Goal: Information Seeking & Learning: Compare options

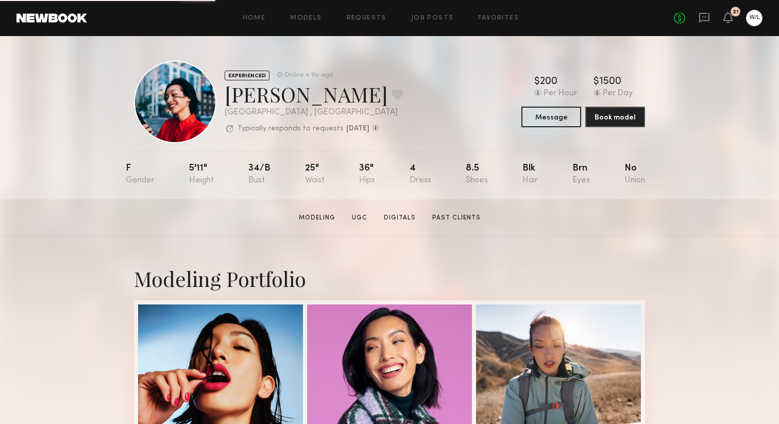
click at [289, 101] on div "Piyawan C. Favorite" at bounding box center [314, 93] width 178 height 27
copy div "Piyawan"
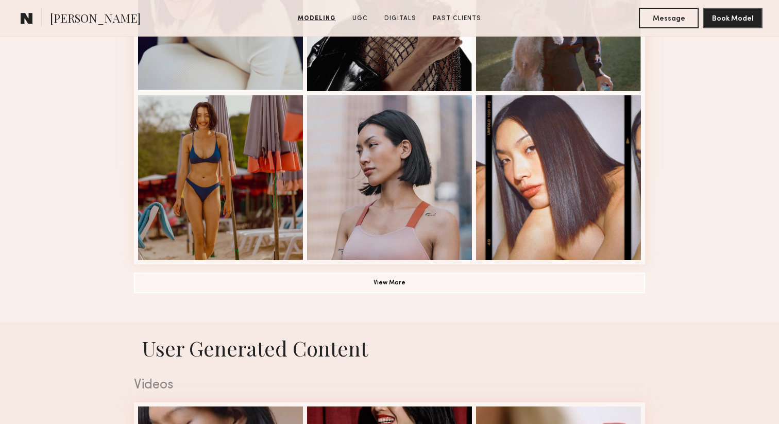
scroll to position [709, 0]
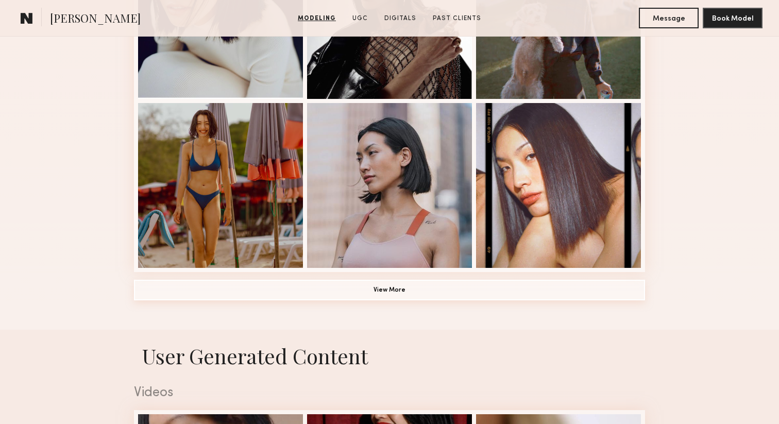
click at [358, 295] on button "View More" at bounding box center [389, 290] width 511 height 21
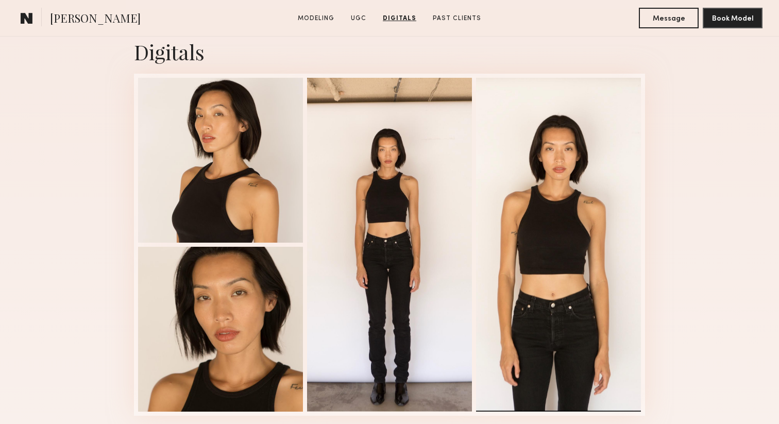
scroll to position [2728, 0]
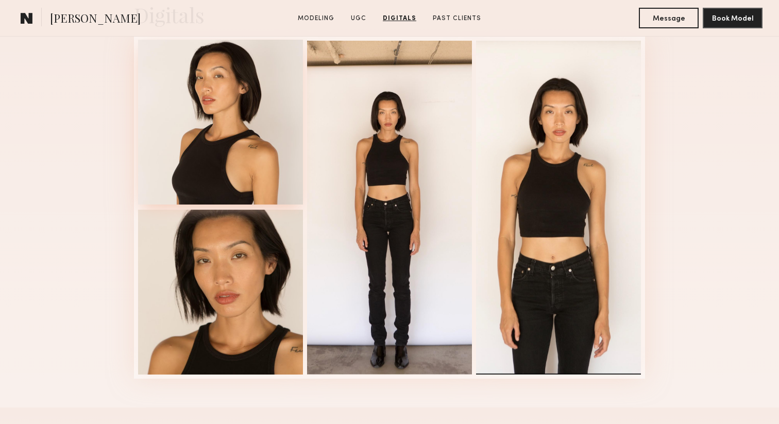
click at [237, 188] on div at bounding box center [220, 122] width 165 height 165
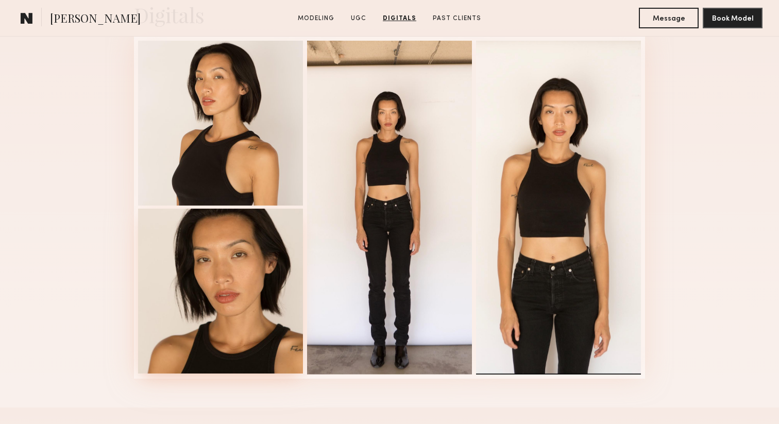
click at [252, 245] on div at bounding box center [220, 291] width 165 height 165
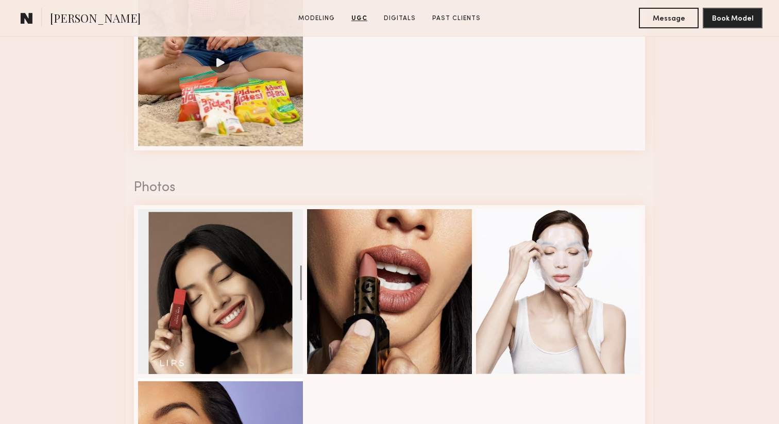
click at [252, 245] on div at bounding box center [220, 291] width 165 height 165
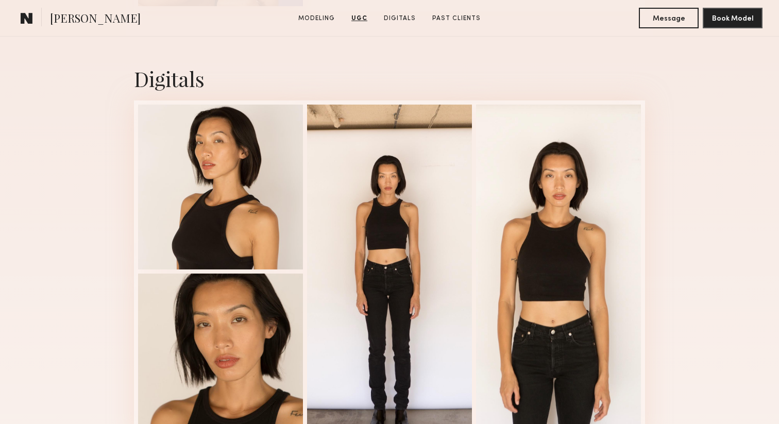
scroll to position [2676, 0]
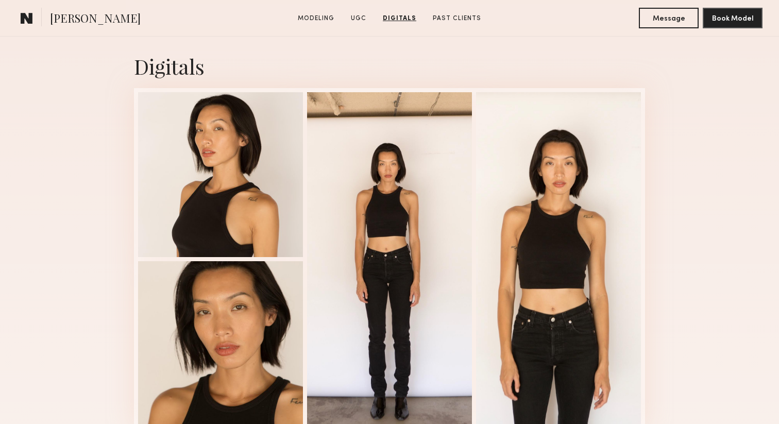
click at [73, 20] on span "Piyawan C." at bounding box center [95, 19] width 91 height 18
copy span "Piyawan"
click at [253, 155] on div at bounding box center [220, 173] width 165 height 165
click at [254, 310] on div at bounding box center [220, 342] width 165 height 165
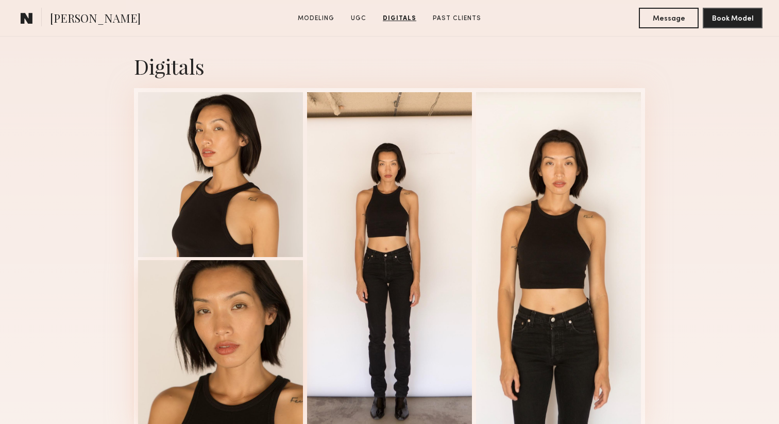
click at [254, 323] on div at bounding box center [220, 342] width 165 height 165
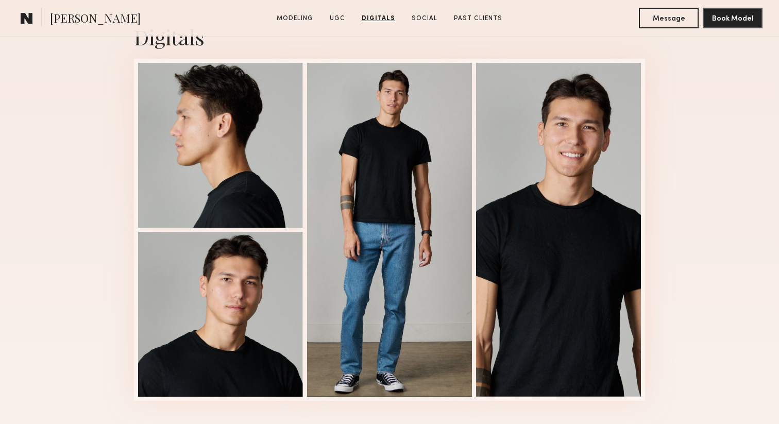
scroll to position [1329, 0]
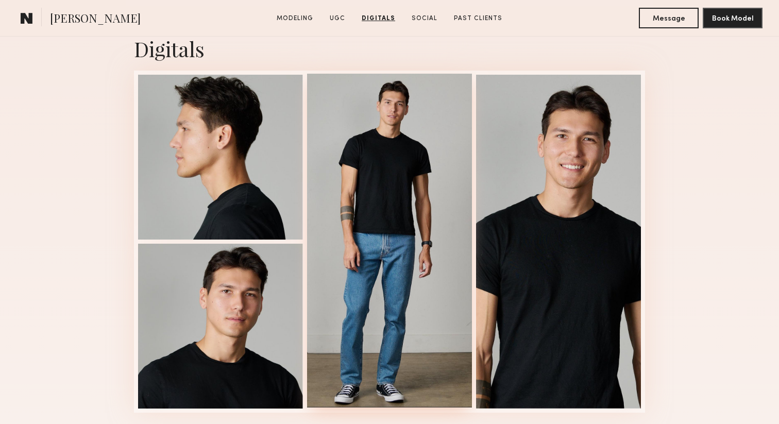
click at [427, 234] on div at bounding box center [389, 241] width 165 height 334
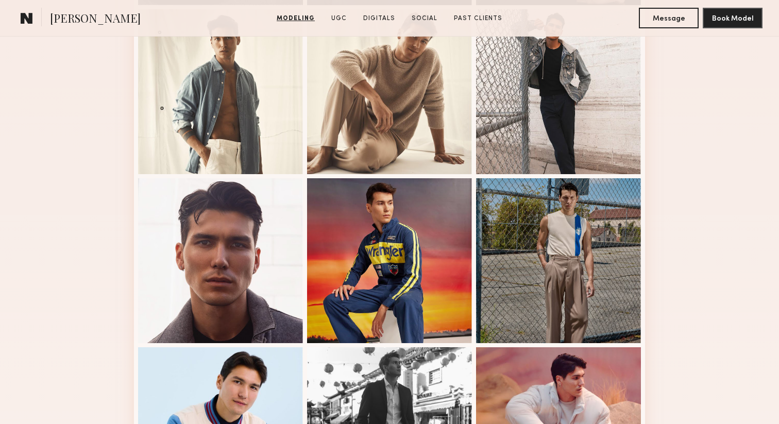
scroll to position [446, 0]
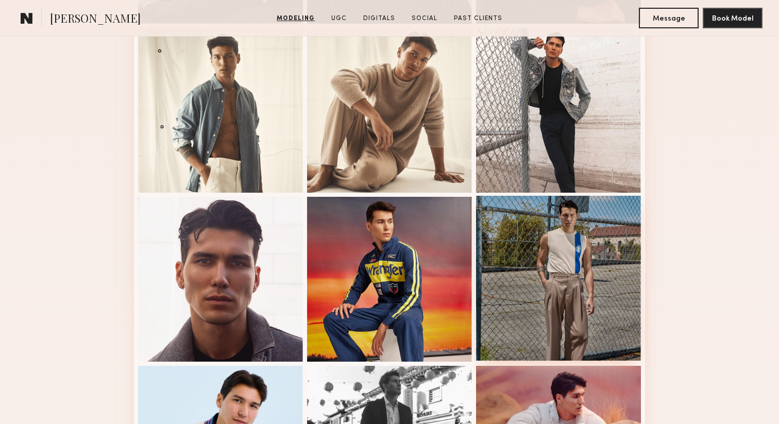
click at [482, 235] on div at bounding box center [558, 278] width 165 height 165
click at [538, 246] on div at bounding box center [558, 278] width 165 height 165
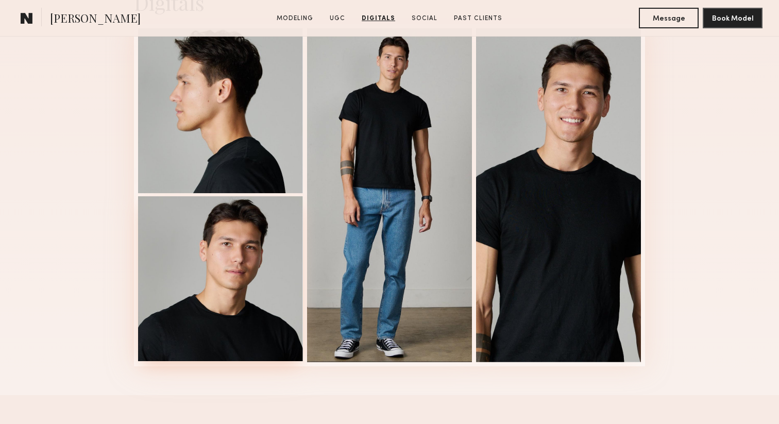
scroll to position [1373, 0]
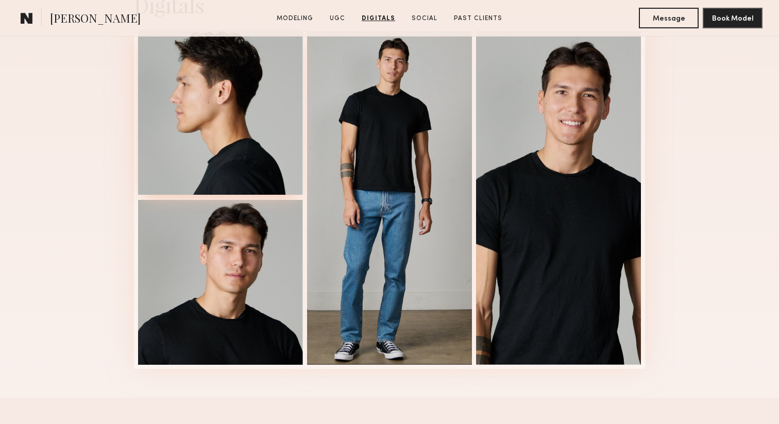
click at [229, 131] on div at bounding box center [220, 112] width 165 height 165
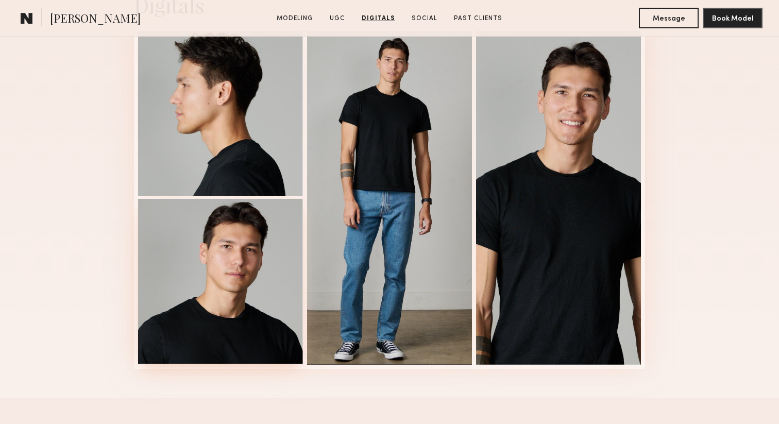
click at [229, 292] on div at bounding box center [220, 281] width 165 height 165
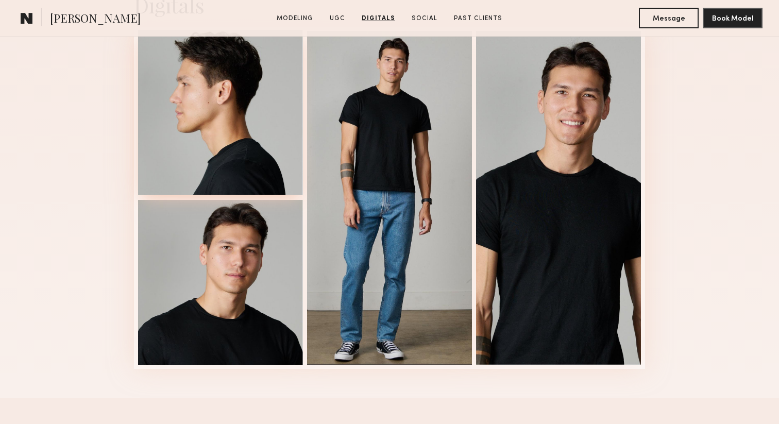
click at [233, 160] on div at bounding box center [220, 112] width 165 height 165
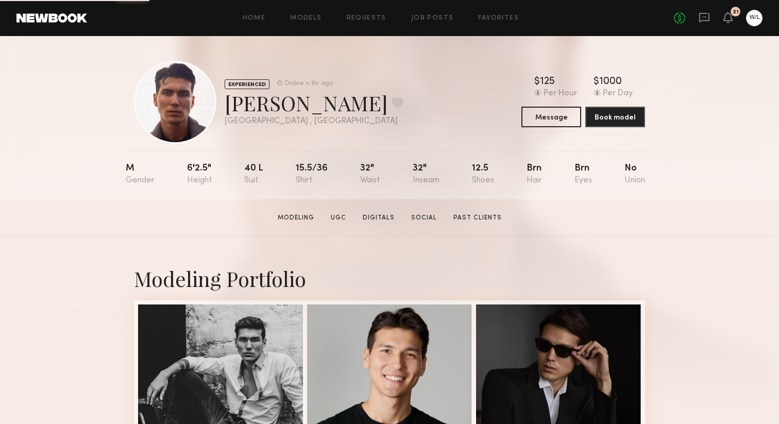
click at [265, 107] on div "[PERSON_NAME] Favorite" at bounding box center [314, 102] width 178 height 27
copy div "[PERSON_NAME]"
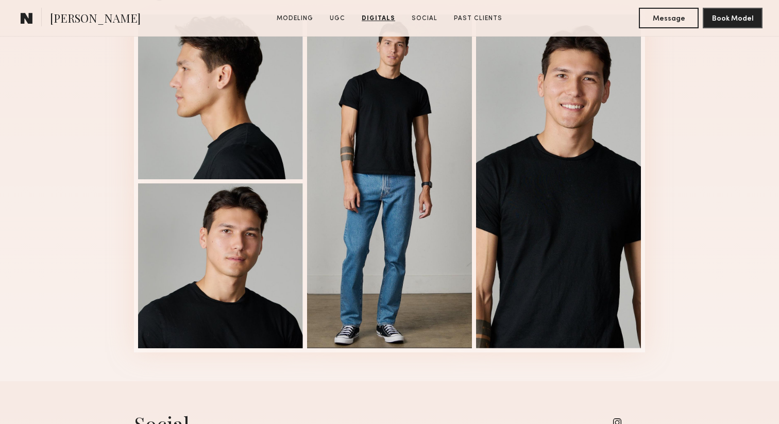
scroll to position [1428, 0]
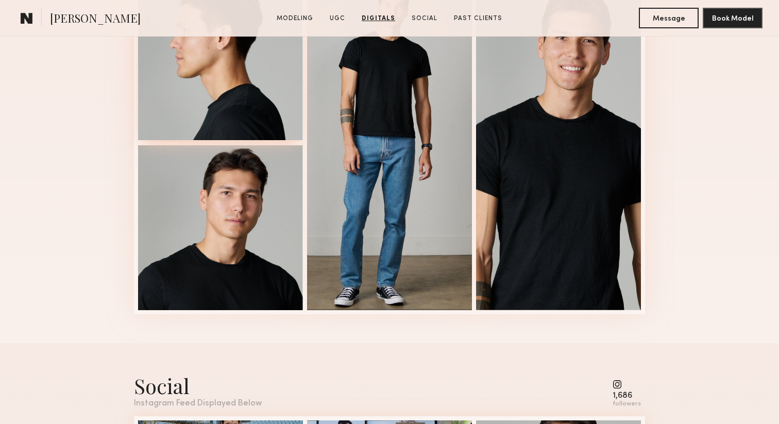
click at [231, 119] on div at bounding box center [220, 57] width 165 height 165
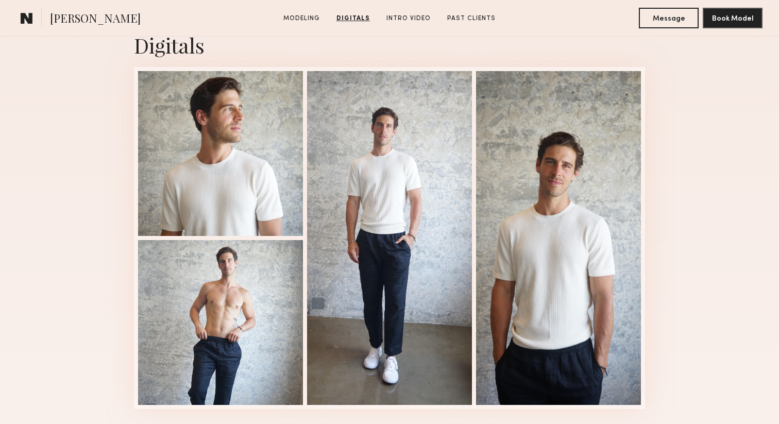
scroll to position [1035, 0]
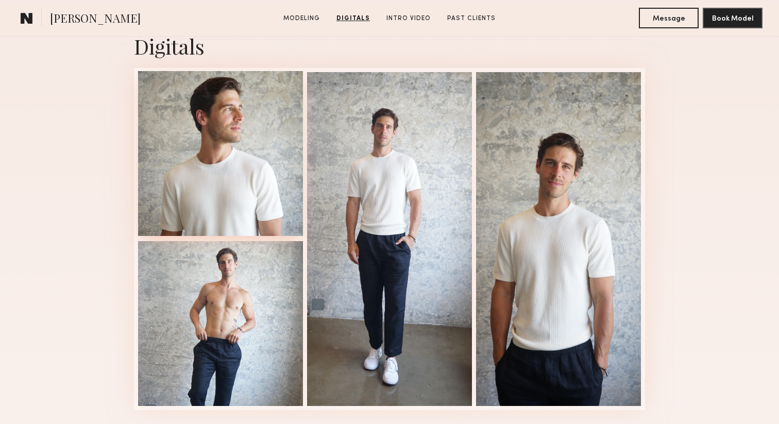
click at [213, 154] on div at bounding box center [220, 153] width 165 height 165
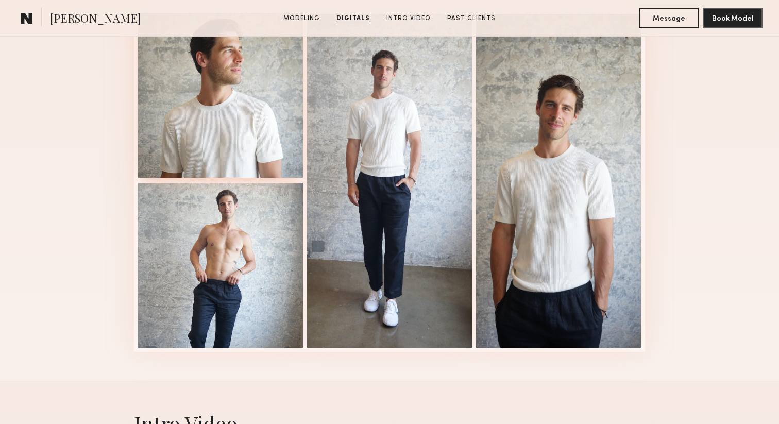
scroll to position [1085, 0]
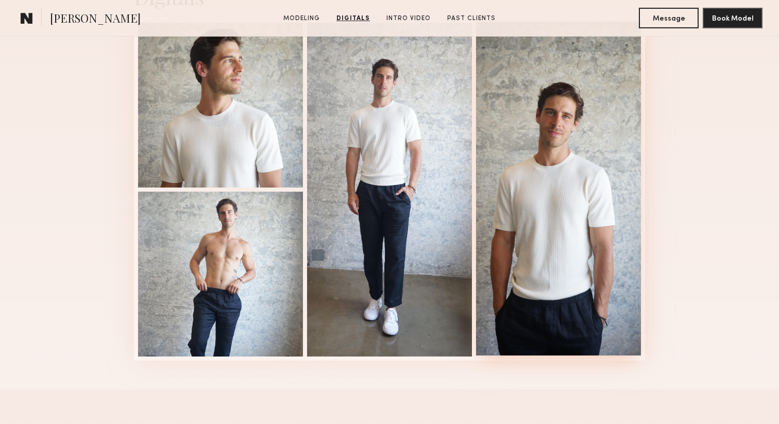
click at [555, 150] on div at bounding box center [558, 189] width 165 height 334
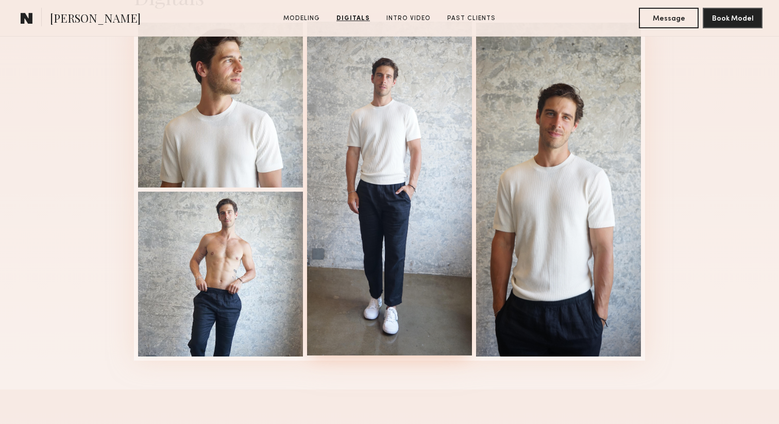
click at [434, 171] on div at bounding box center [389, 189] width 165 height 334
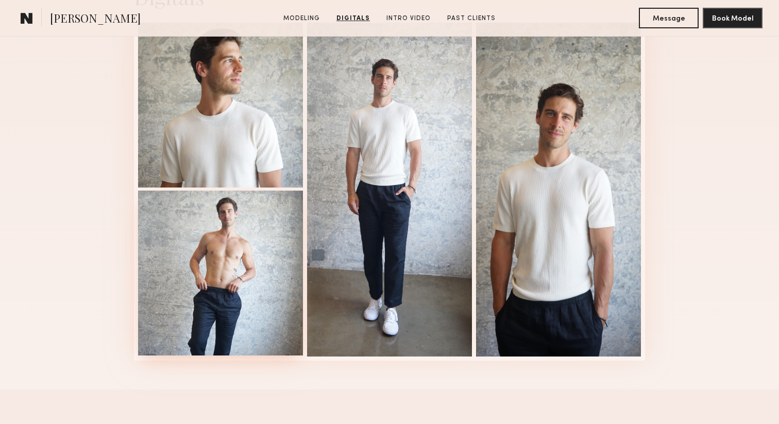
click at [269, 250] on div at bounding box center [220, 273] width 165 height 165
click at [262, 191] on div at bounding box center [220, 273] width 165 height 165
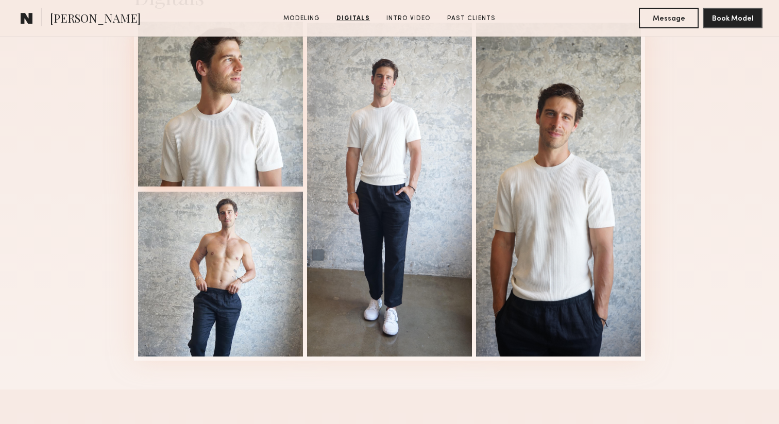
click at [259, 138] on div at bounding box center [220, 104] width 165 height 165
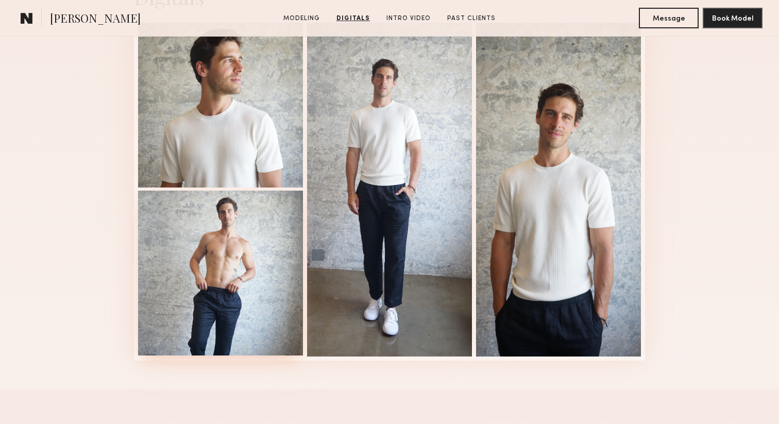
click at [253, 231] on div at bounding box center [220, 273] width 165 height 165
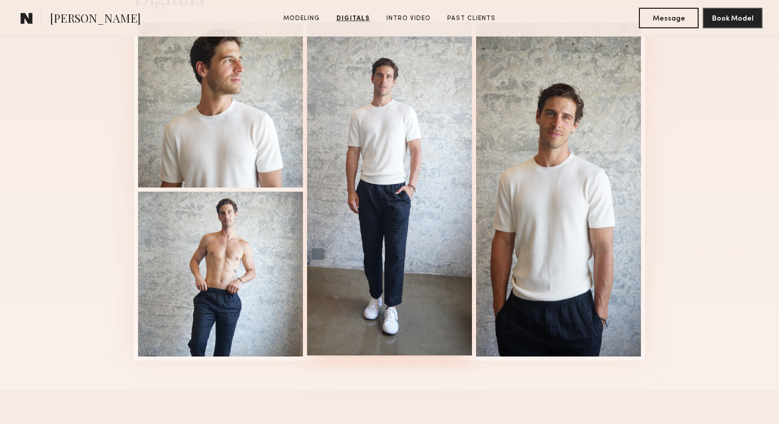
click at [371, 204] on div at bounding box center [389, 189] width 165 height 334
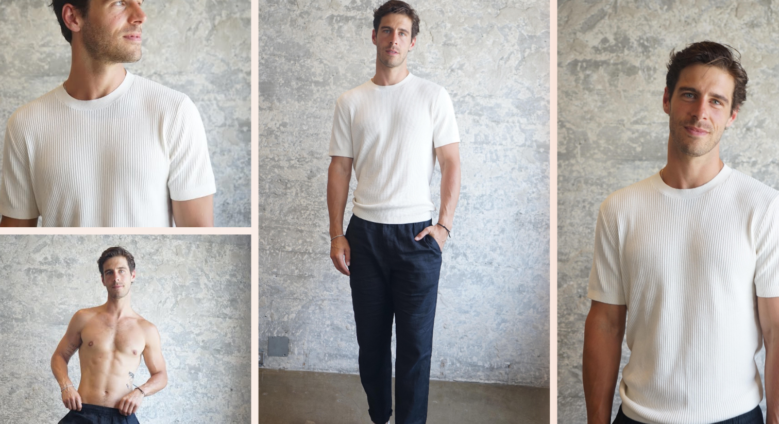
click at [493, 180] on div at bounding box center [558, 189] width 165 height 334
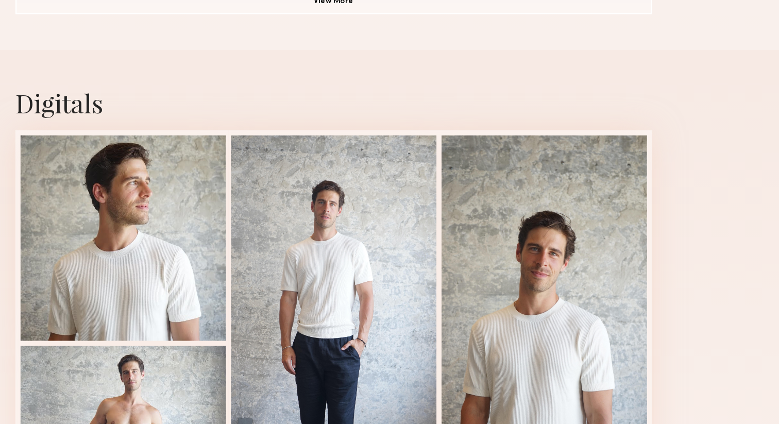
scroll to position [978, 0]
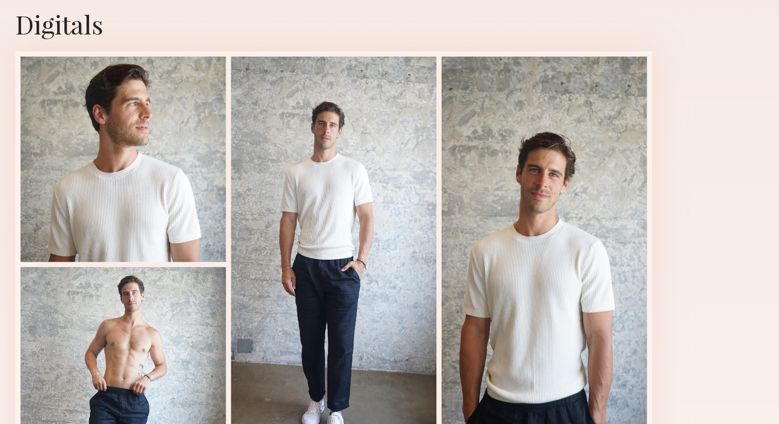
click at [256, 223] on div at bounding box center [220, 211] width 165 height 165
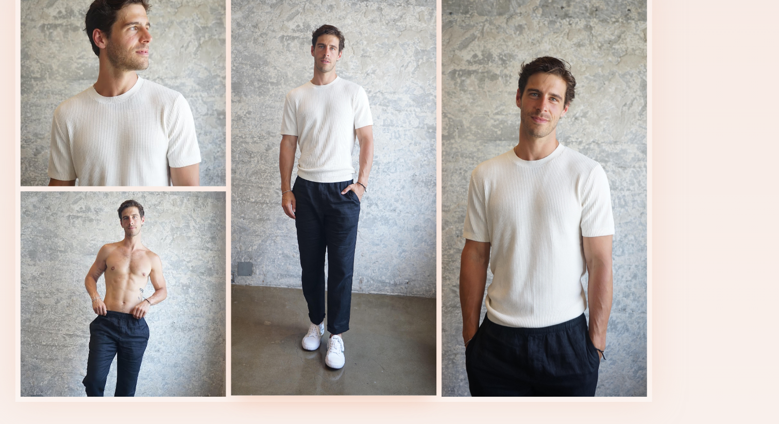
scroll to position [1042, 0]
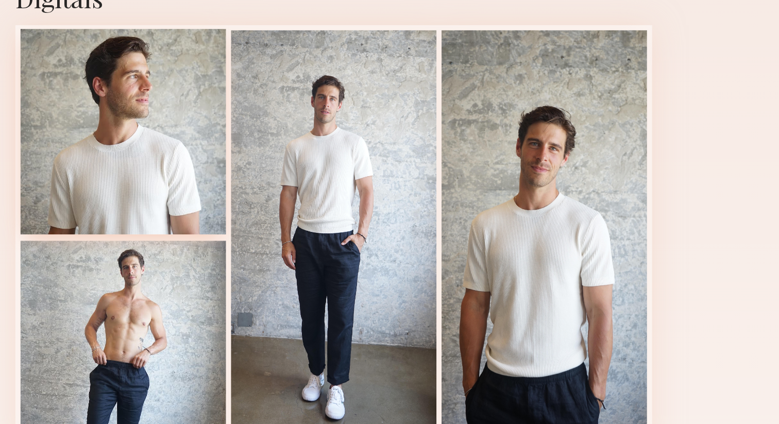
click at [256, 154] on div at bounding box center [220, 146] width 165 height 165
